Goal: Find contact information: Find contact information

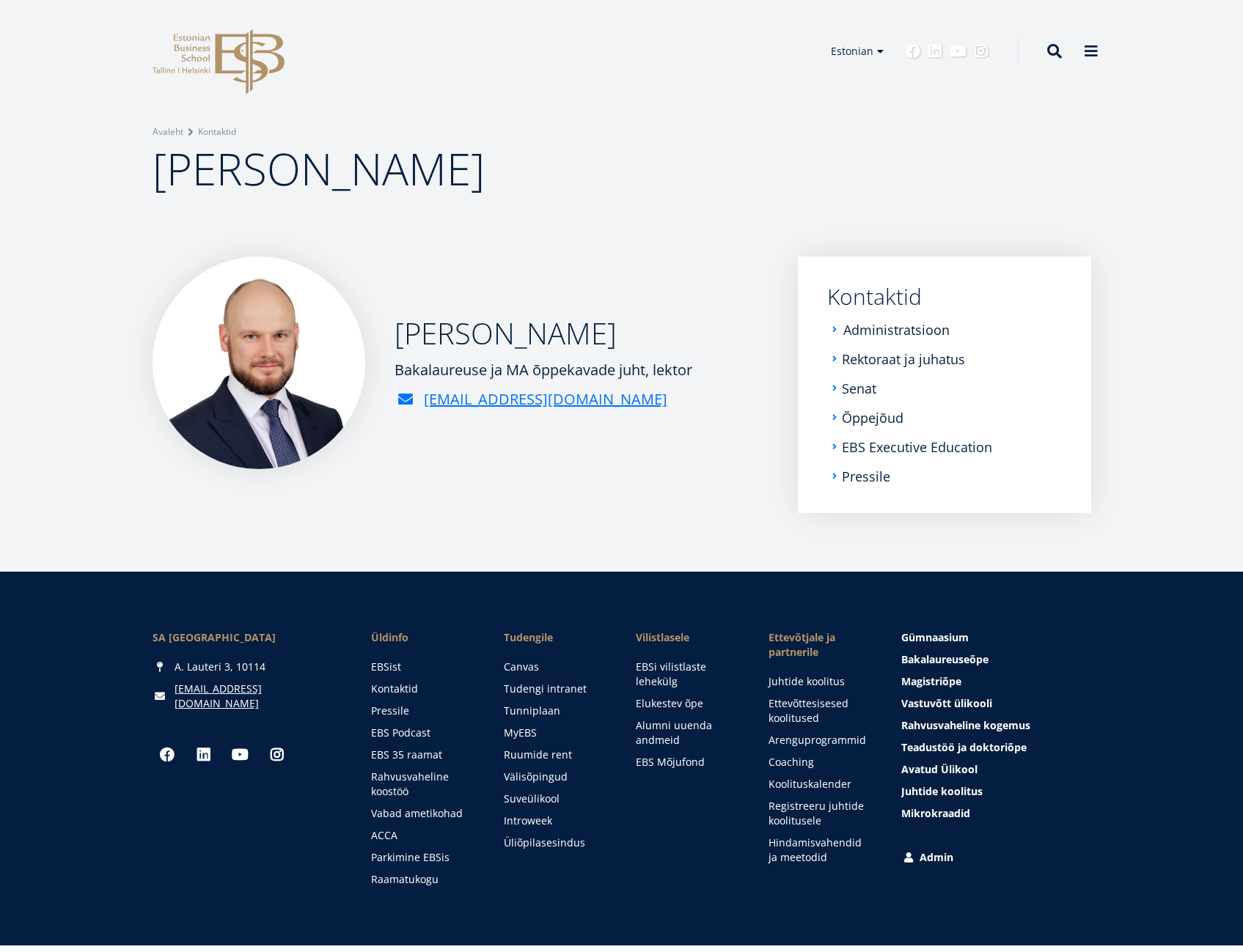
click at [929, 334] on link "Administratsioon" at bounding box center [897, 330] width 107 height 15
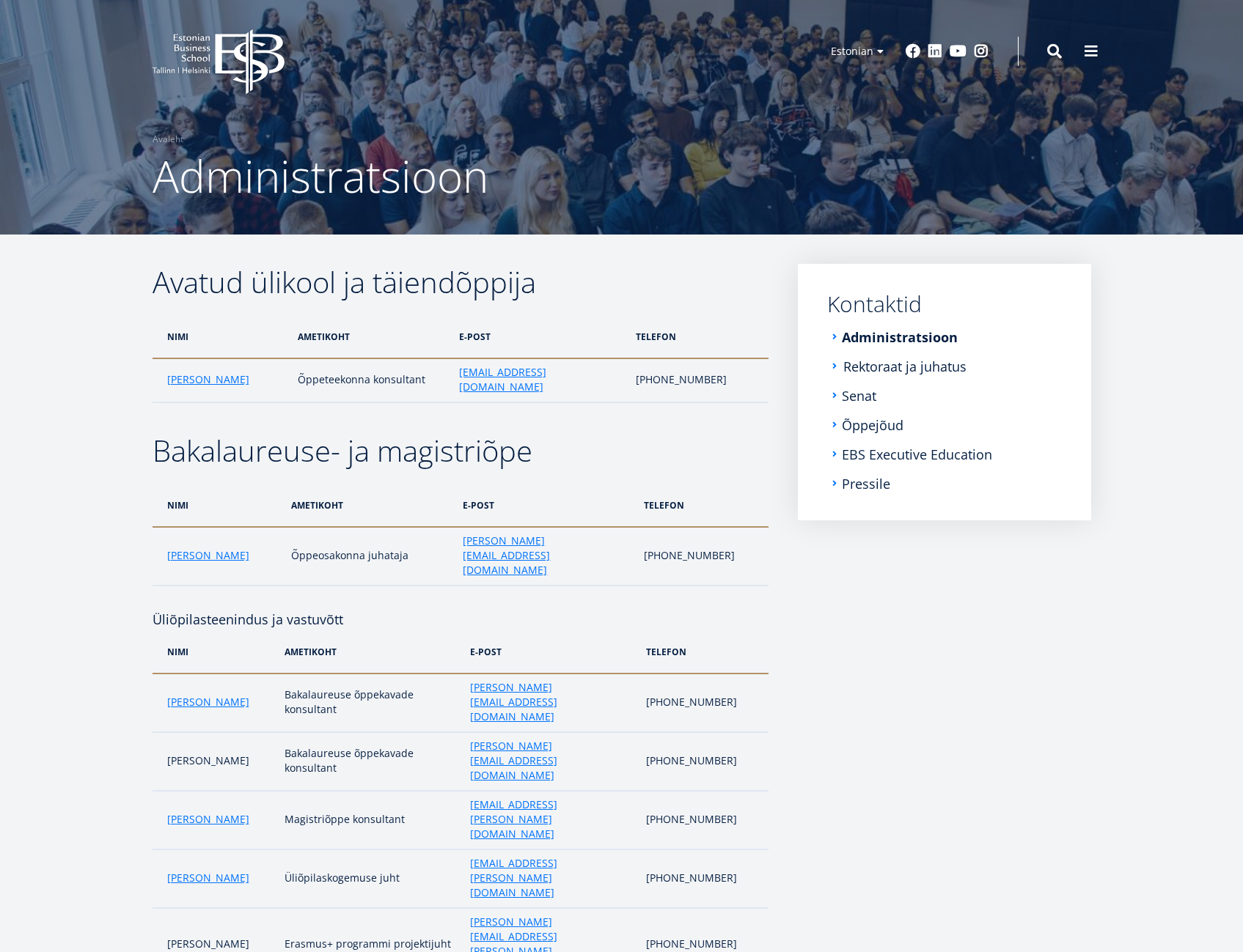
click at [931, 372] on link "Rektoraat ja juhatus" at bounding box center [905, 366] width 123 height 15
